Goal: Task Accomplishment & Management: Use online tool/utility

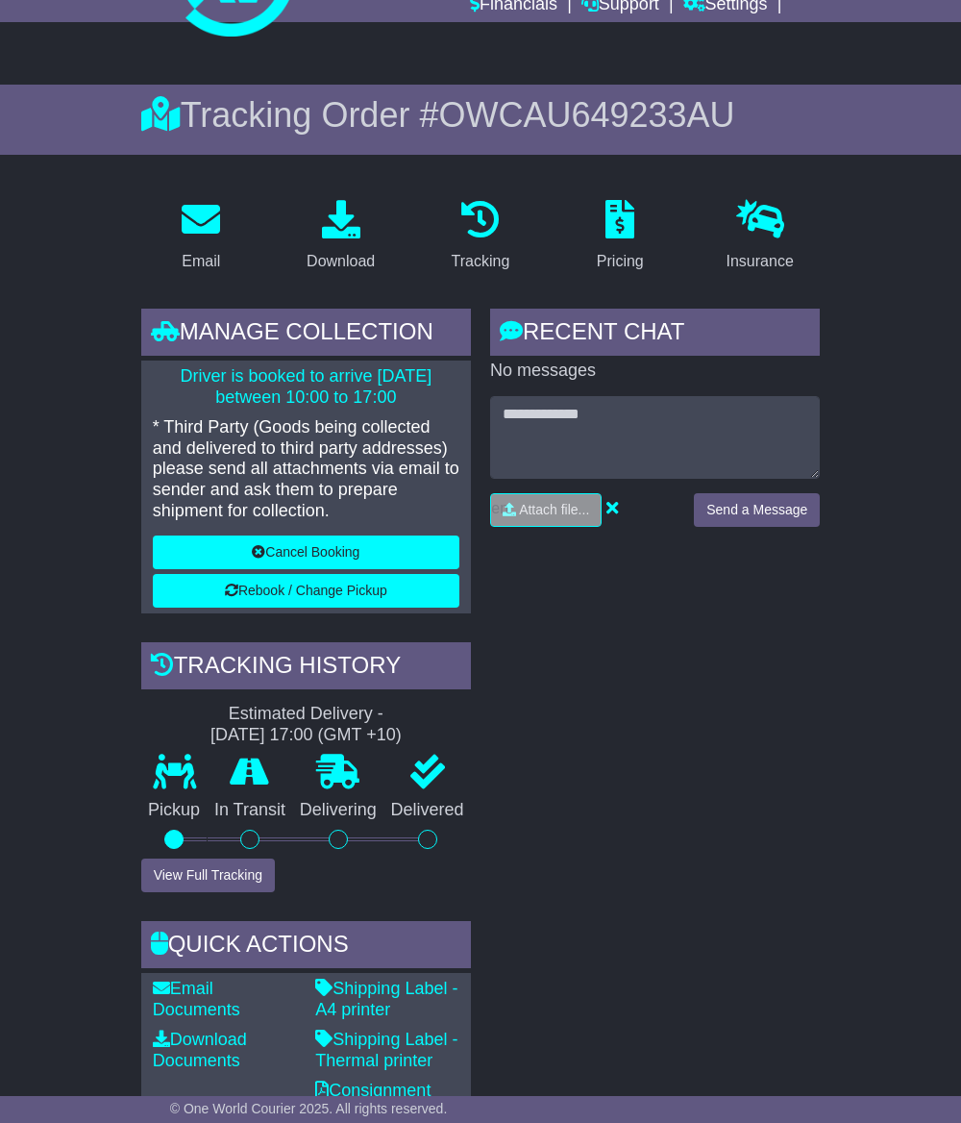
drag, startPoint x: 666, startPoint y: 761, endPoint x: 632, endPoint y: 704, distance: 67.3
click at [666, 761] on div "RECENT CHAT Loading... No messages Attach file..." at bounding box center [655, 764] width 349 height 910
click at [492, 211] on icon at bounding box center [480, 219] width 38 height 38
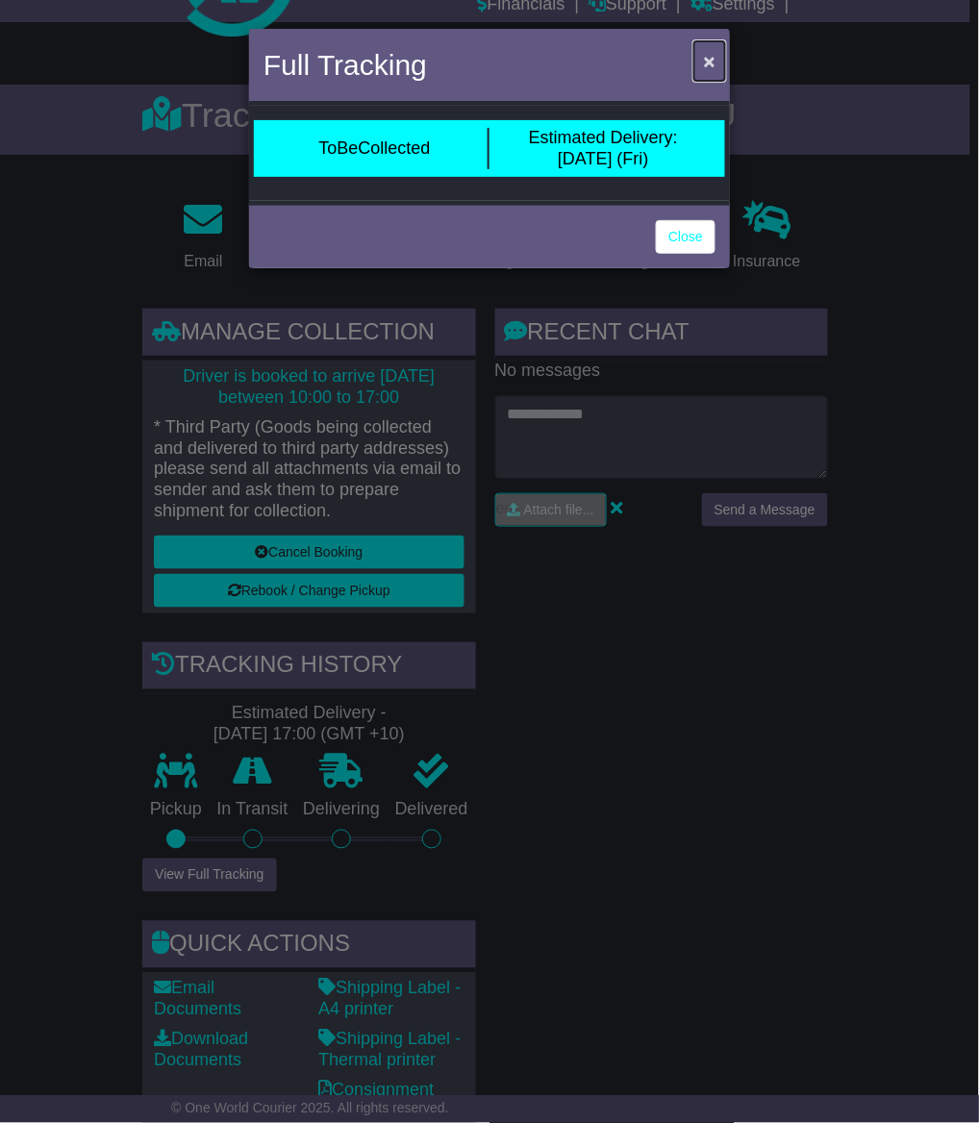
click at [707, 62] on span "×" at bounding box center [710, 61] width 12 height 22
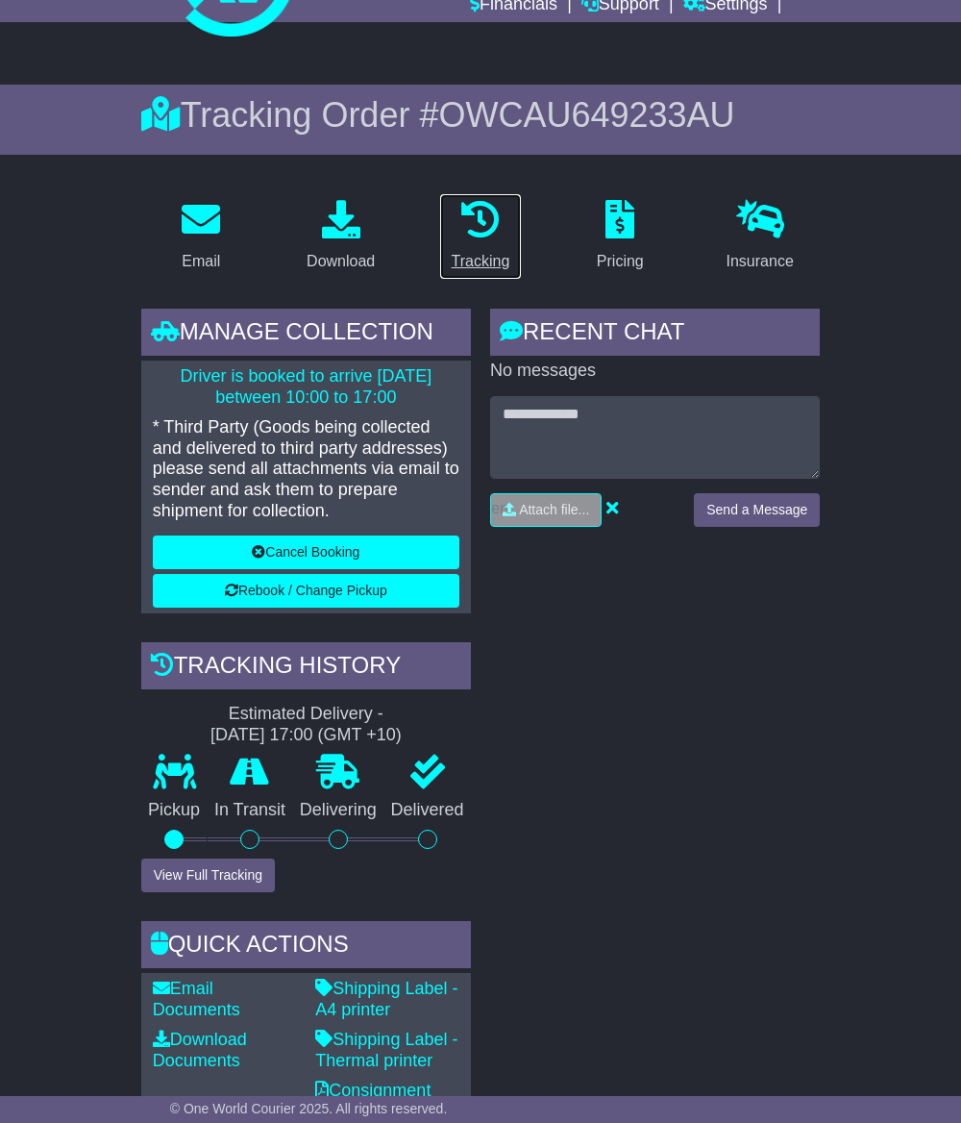
click at [490, 231] on icon at bounding box center [480, 219] width 38 height 38
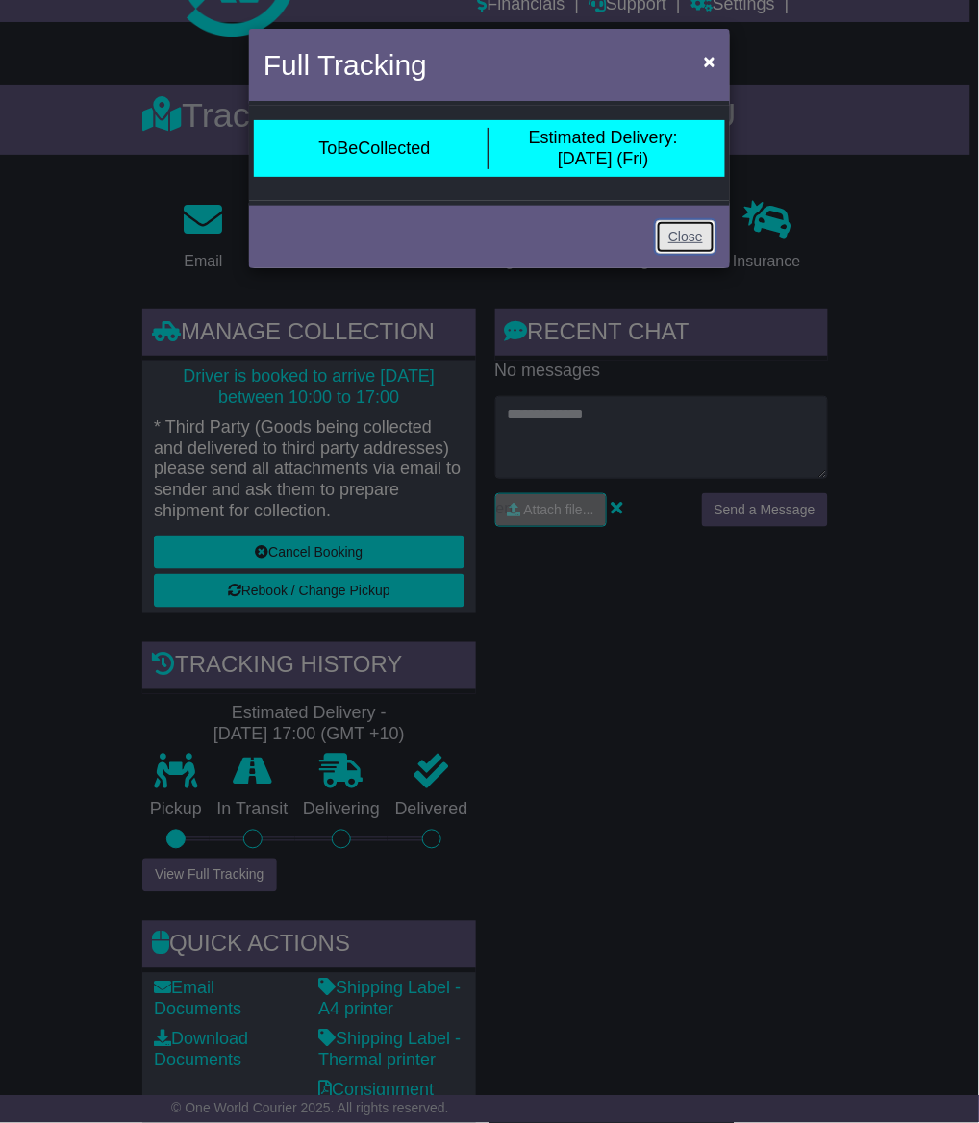
click at [661, 237] on link "Close" at bounding box center [686, 237] width 60 height 34
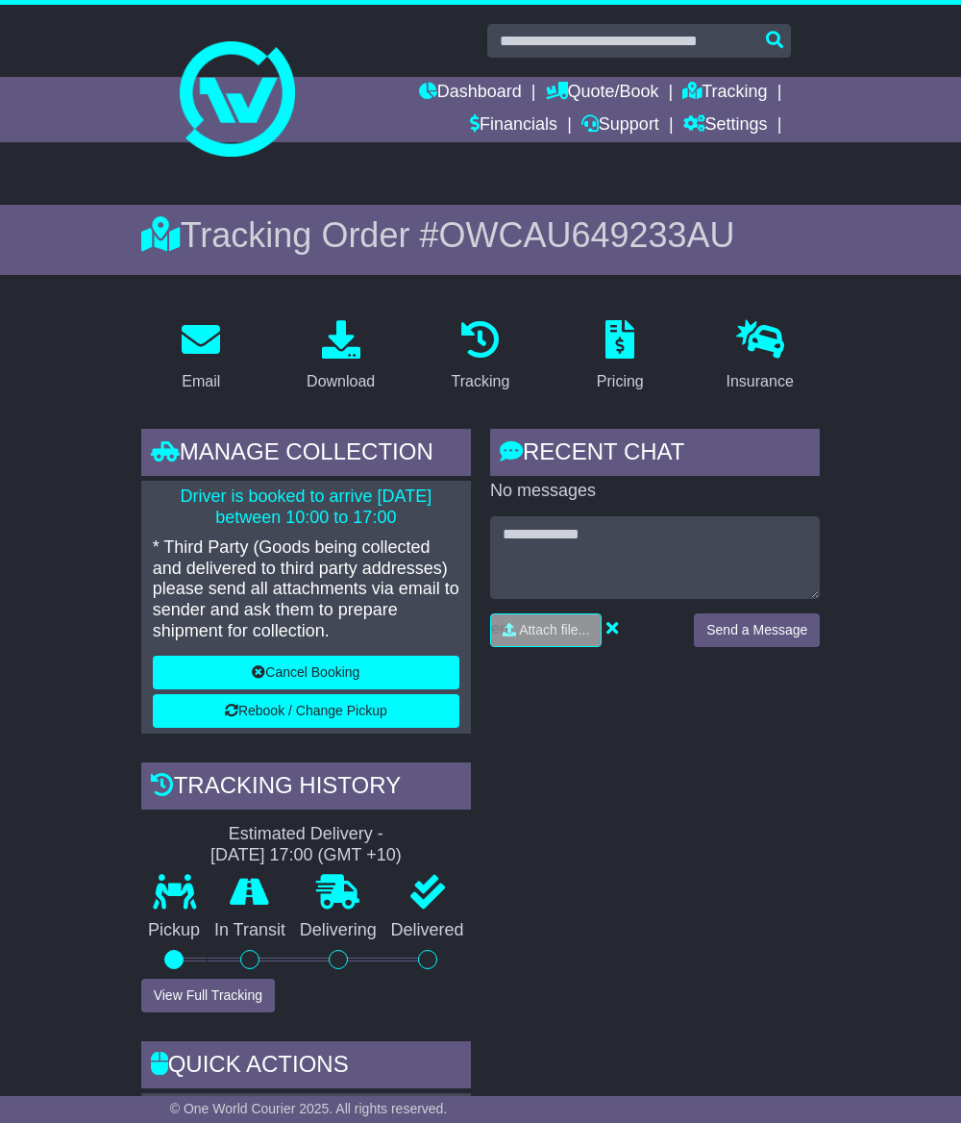
click at [769, 92] on li "Tracking" at bounding box center [737, 93] width 109 height 33
click at [747, 92] on link "Tracking" at bounding box center [725, 93] width 85 height 33
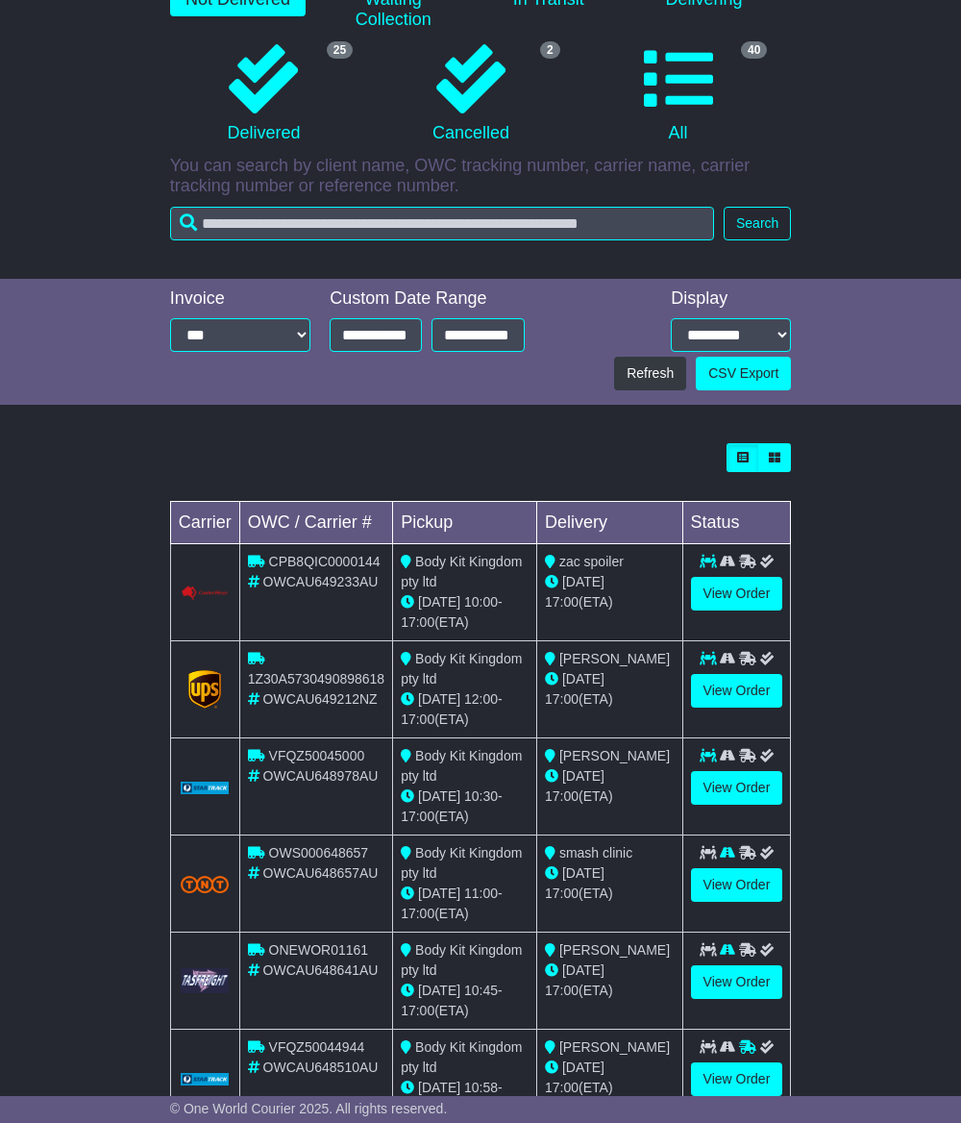
scroll to position [360, 0]
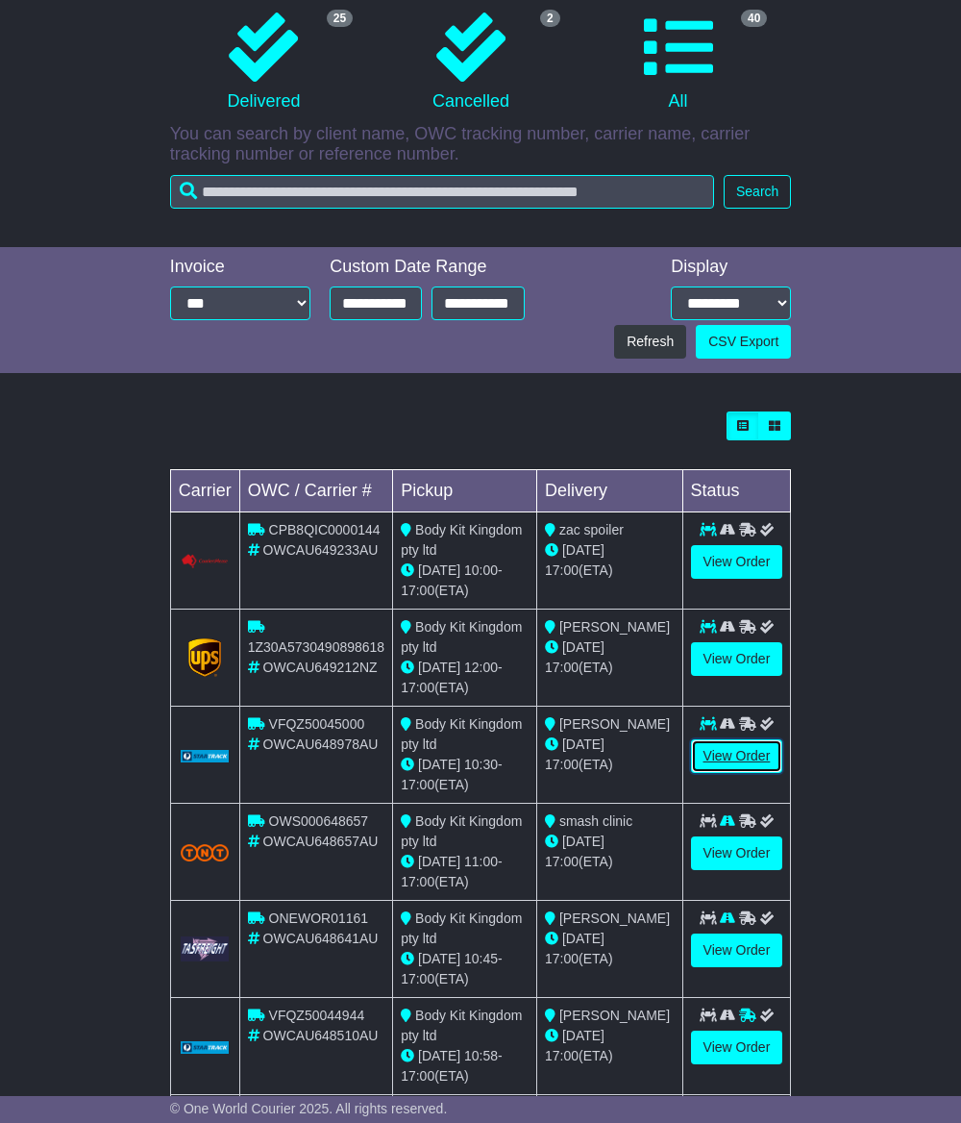
click at [732, 753] on link "View Order" at bounding box center [737, 756] width 92 height 34
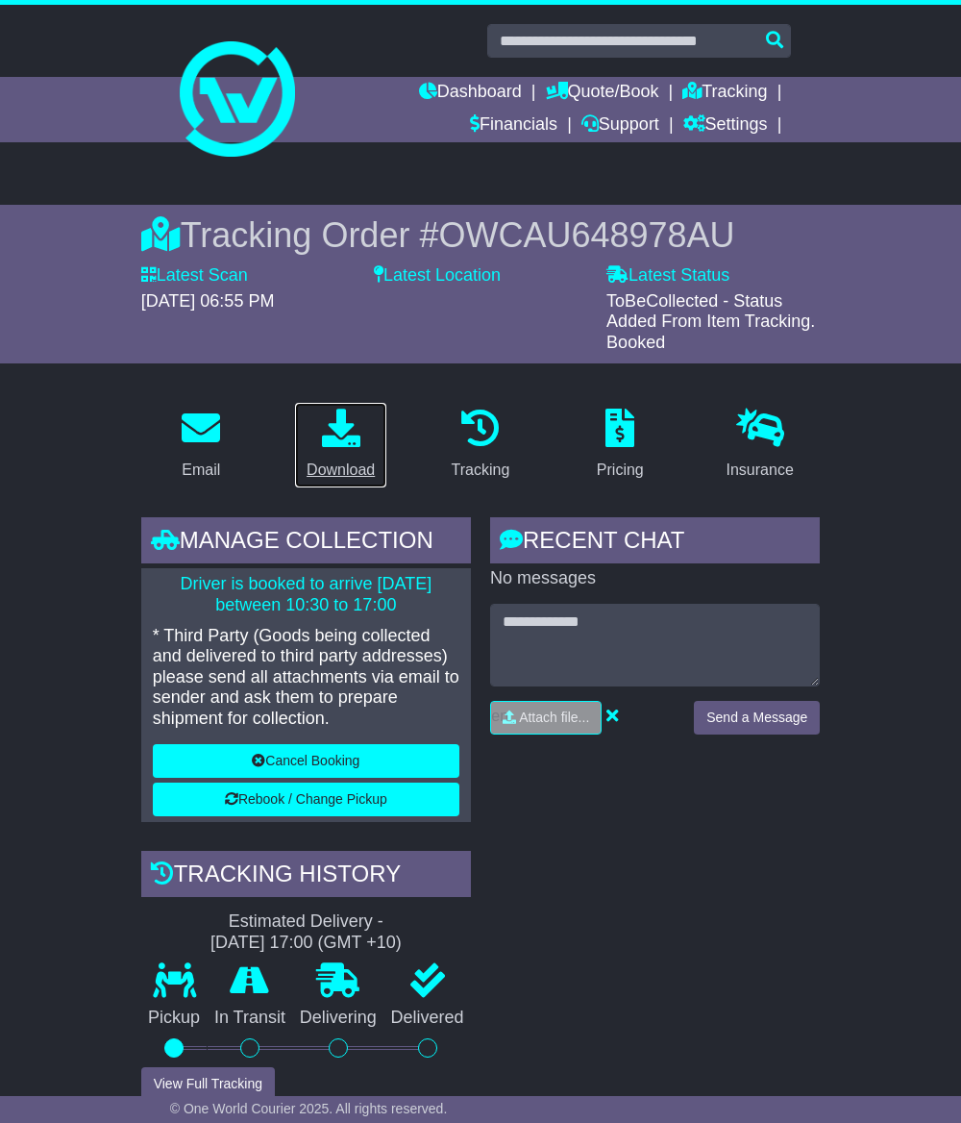
click at [354, 439] on icon at bounding box center [341, 428] width 38 height 38
click at [618, 84] on link "Quote/Book" at bounding box center [602, 93] width 113 height 33
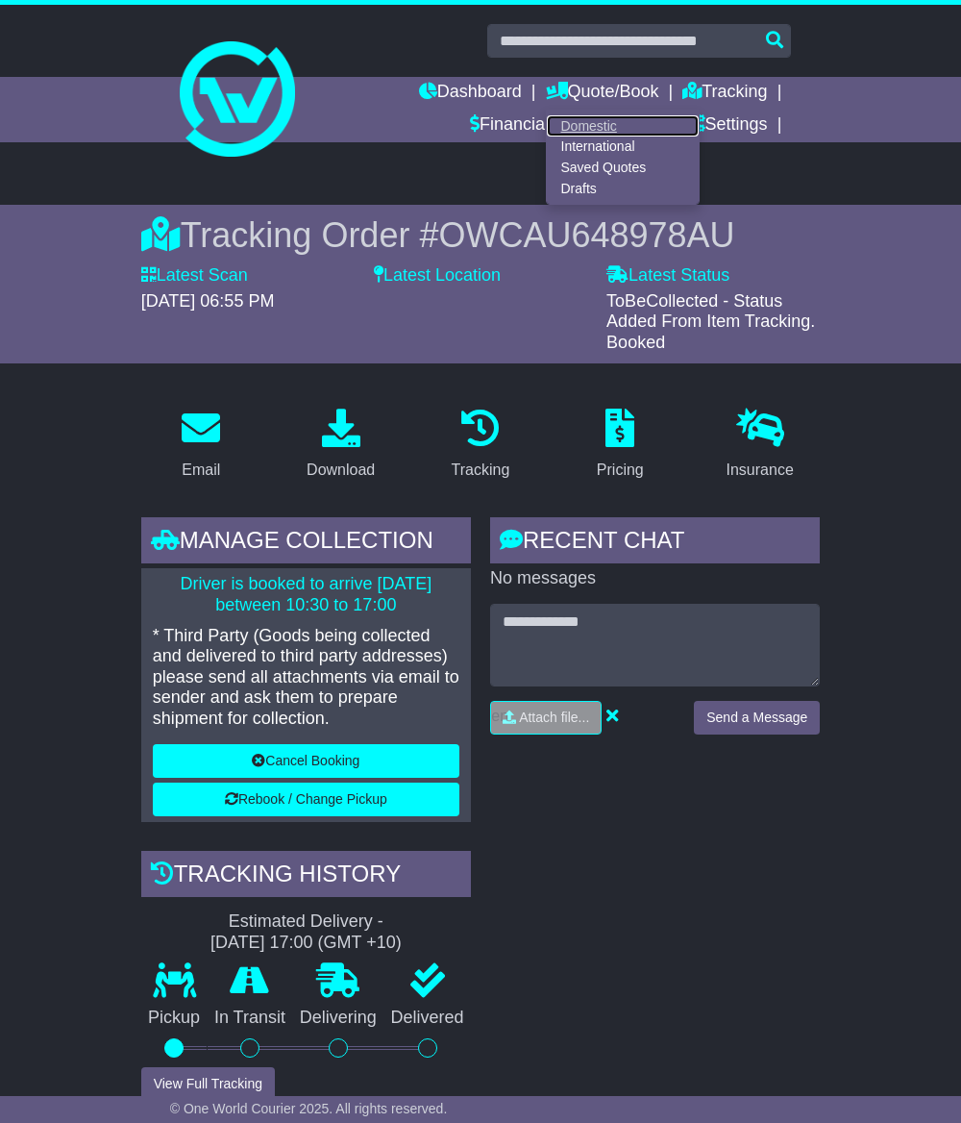
click at [586, 117] on link "Domestic" at bounding box center [623, 125] width 152 height 21
